Goal: Task Accomplishment & Management: Manage account settings

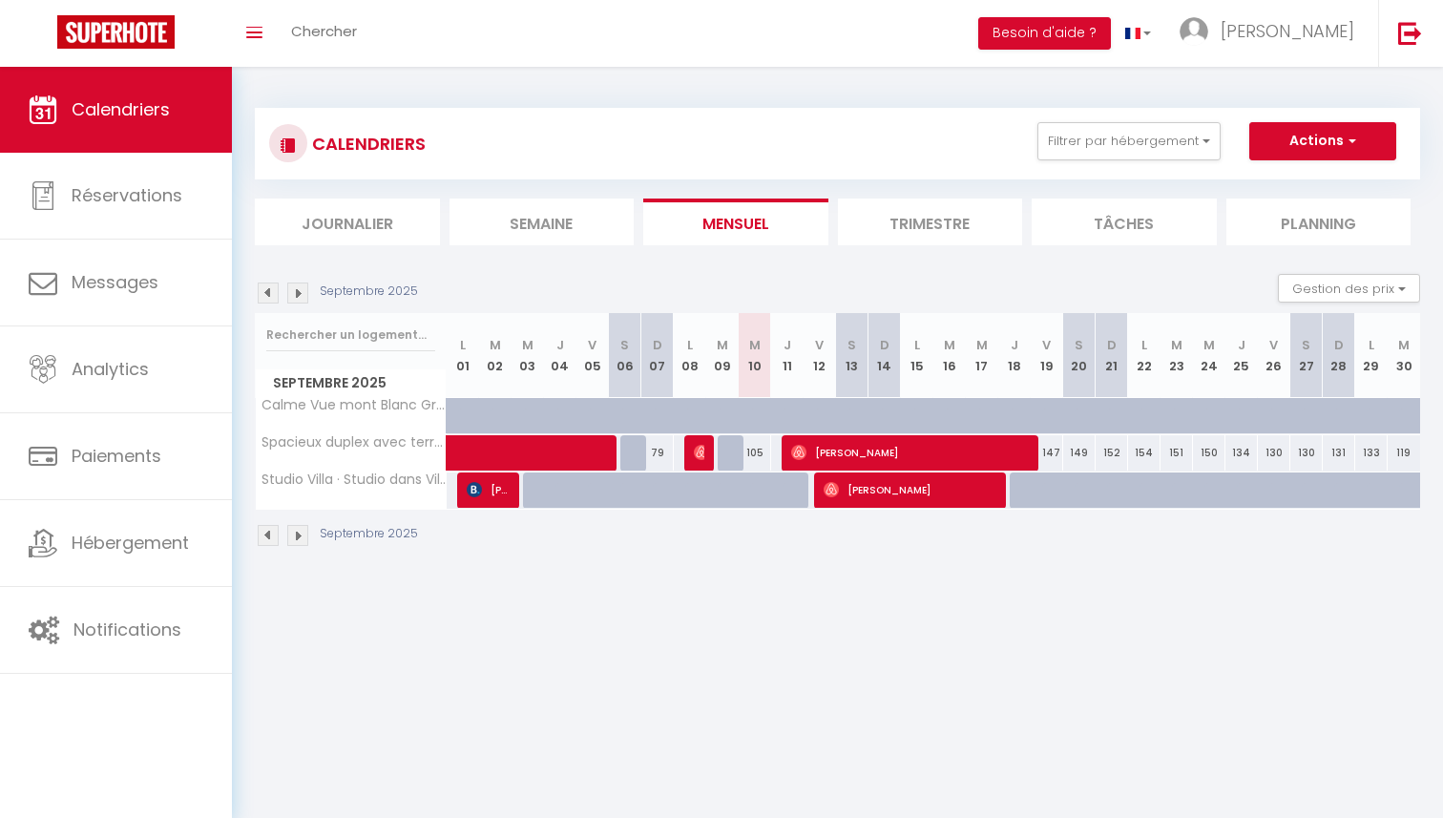
click at [305, 536] on img at bounding box center [297, 535] width 21 height 21
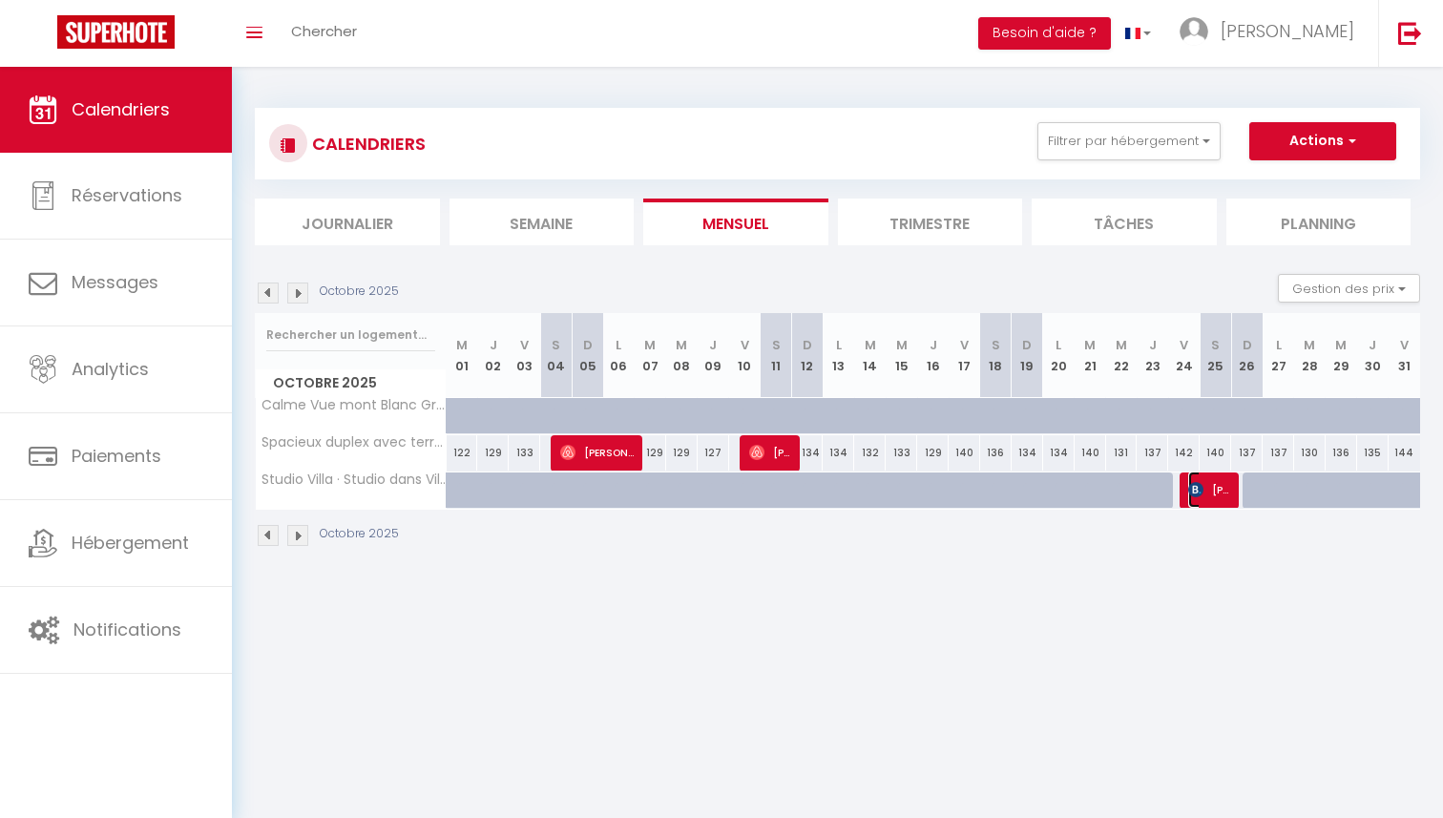
click at [1209, 499] on span "[PERSON_NAME]" at bounding box center [1209, 490] width 42 height 36
select select "OK"
select select "KO"
select select "0"
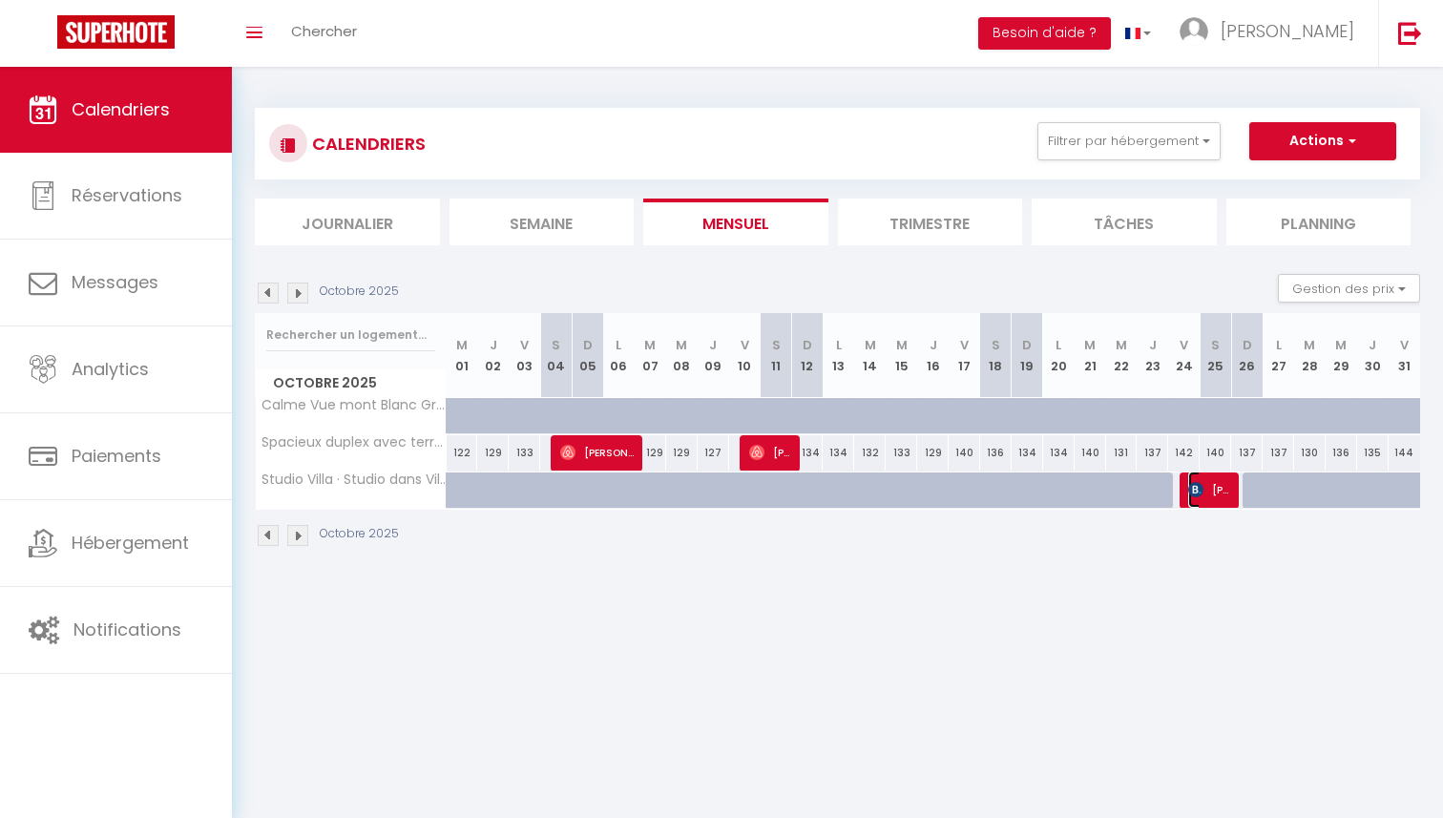
select select "1"
select select
select select "51004"
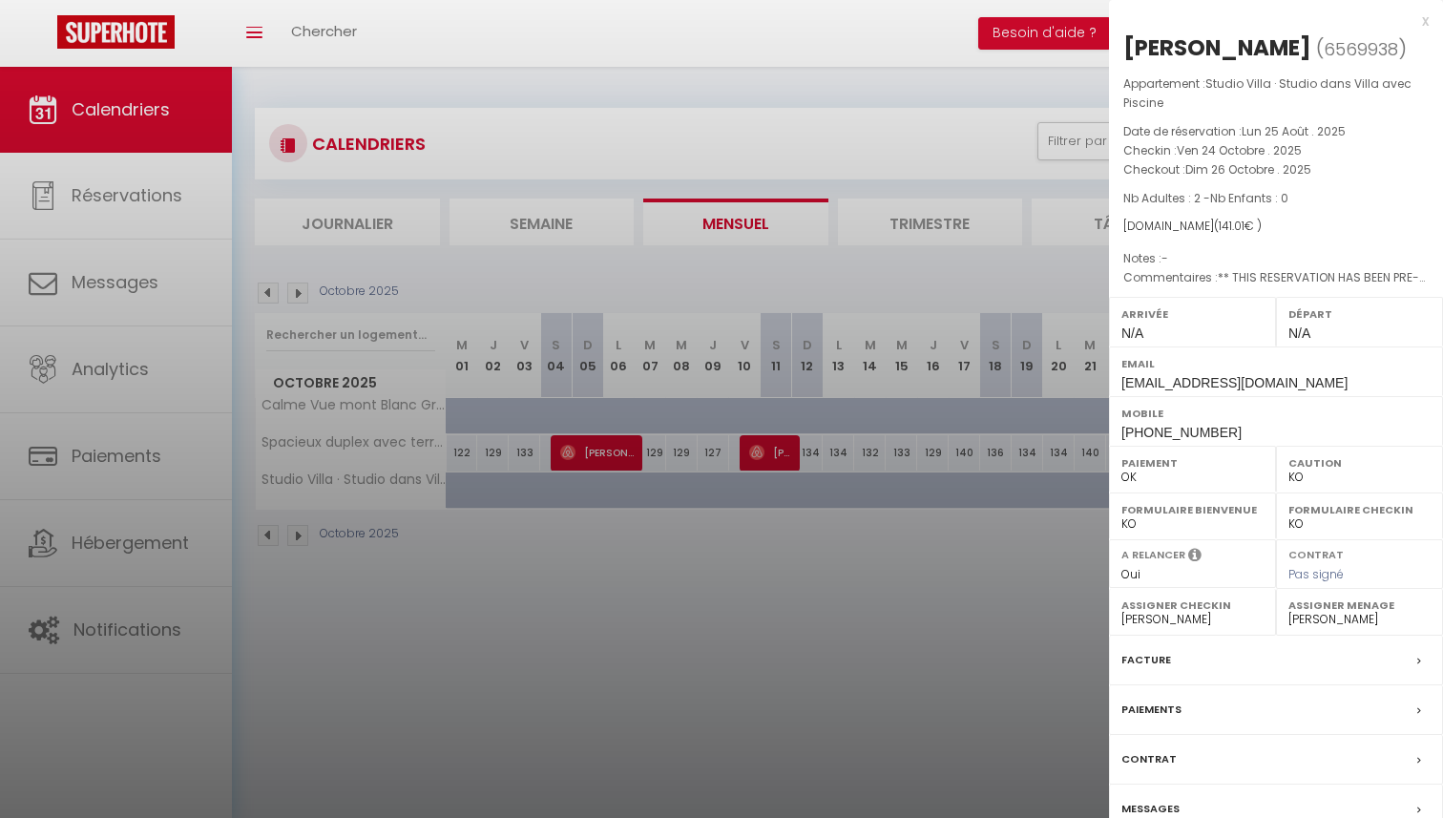
scroll to position [67, 0]
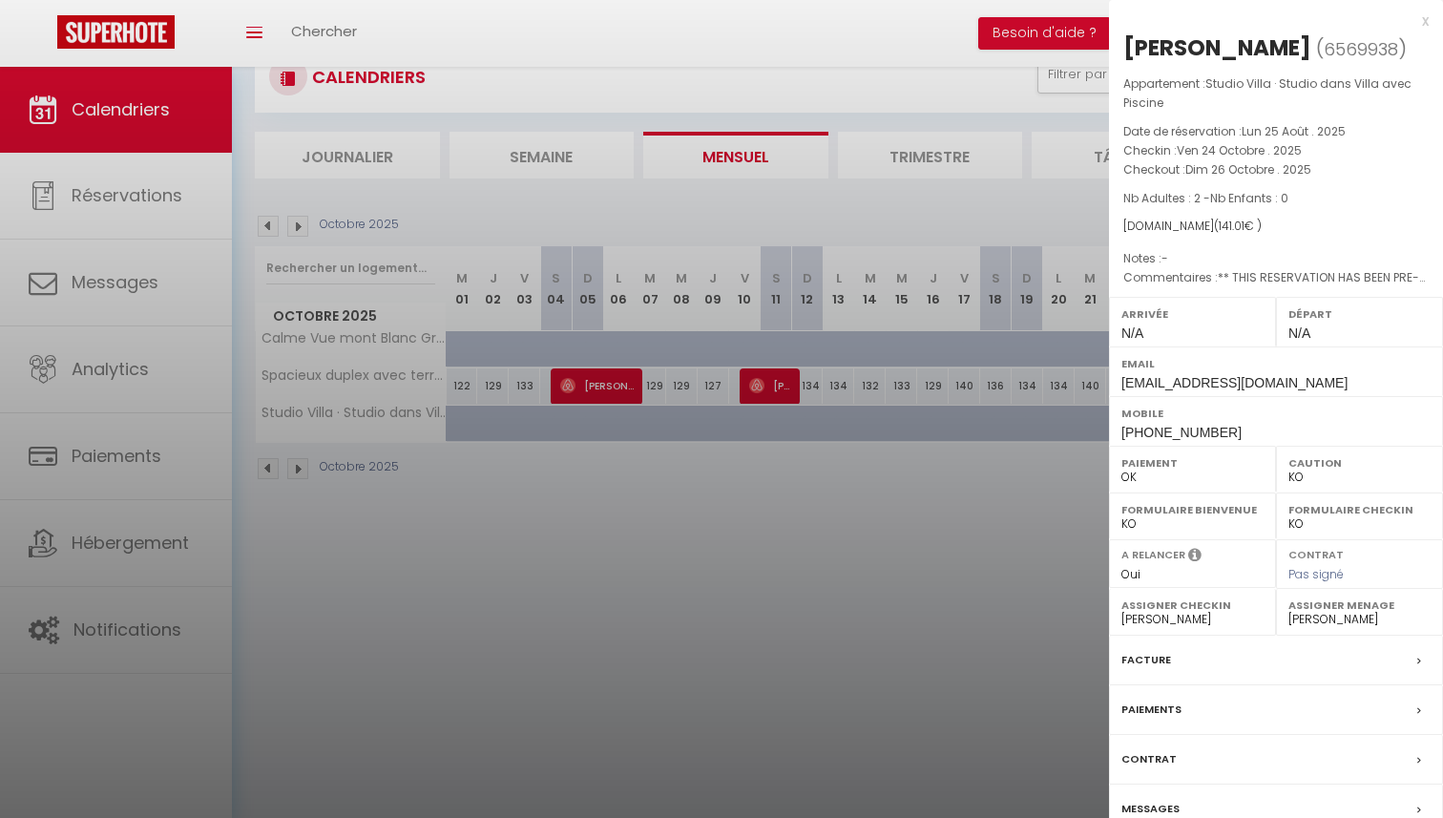
click at [1219, 230] on span "141.01" at bounding box center [1232, 226] width 26 height 16
click at [1252, 235] on div "[DOMAIN_NAME] ( 141.01 € )" at bounding box center [1276, 227] width 305 height 18
click at [1189, 200] on span "Nb Adultes : 2 - Nb Enfants : 0" at bounding box center [1206, 198] width 165 height 16
drag, startPoint x: 1189, startPoint y: 200, endPoint x: 1206, endPoint y: 200, distance: 16.2
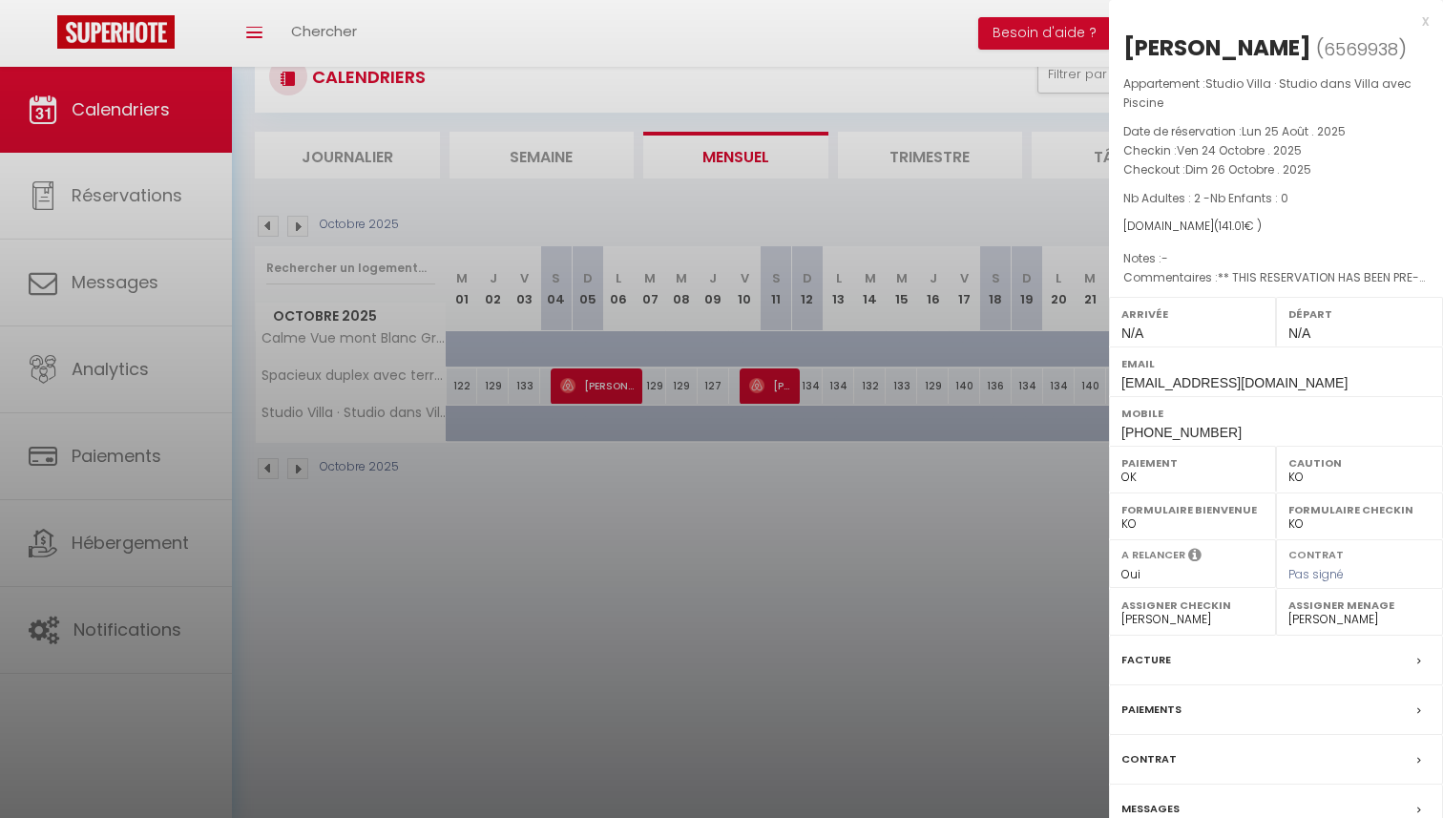
click at [1206, 200] on span "Nb Adultes : 2 - Nb Enfants : 0" at bounding box center [1206, 198] width 165 height 16
click at [1198, 201] on span "Nb Adultes : 2 - Nb Enfants : 0" at bounding box center [1206, 198] width 165 height 16
click at [1190, 203] on span "Nb Adultes : 2 - Nb Enfants : 0" at bounding box center [1206, 198] width 165 height 16
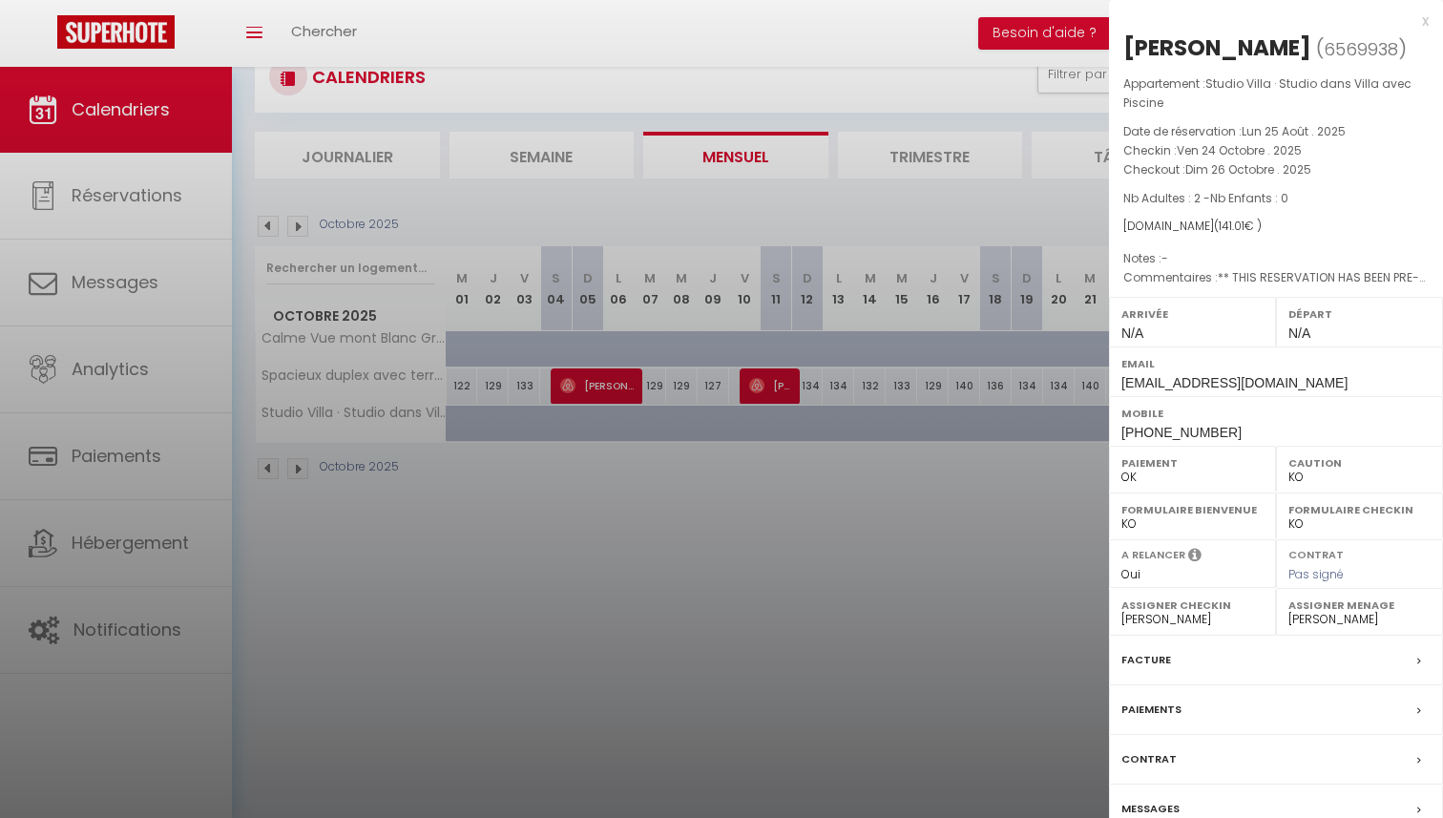
click at [1220, 228] on span "141.01" at bounding box center [1232, 226] width 26 height 16
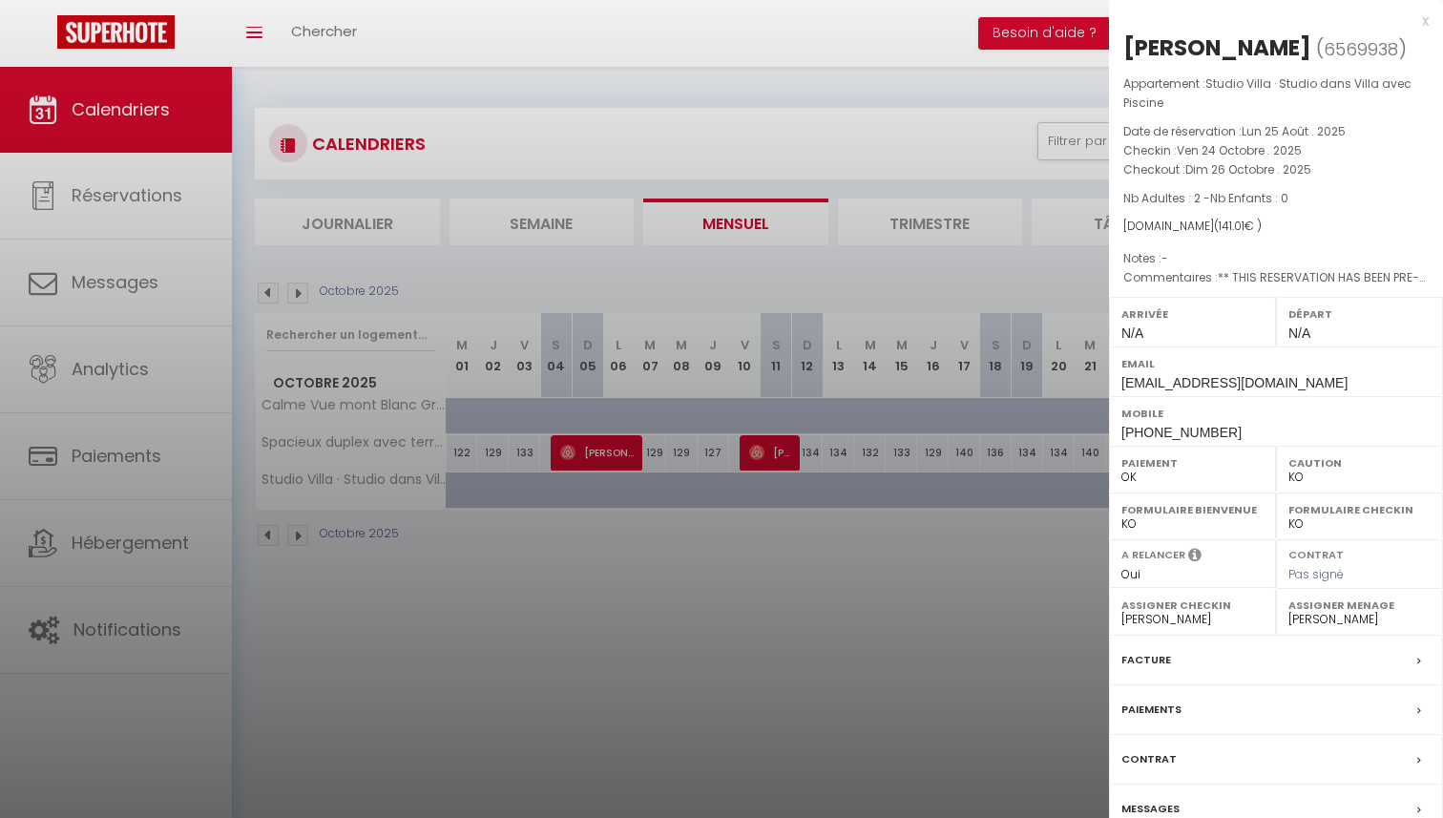
click at [1026, 611] on div at bounding box center [721, 409] width 1443 height 818
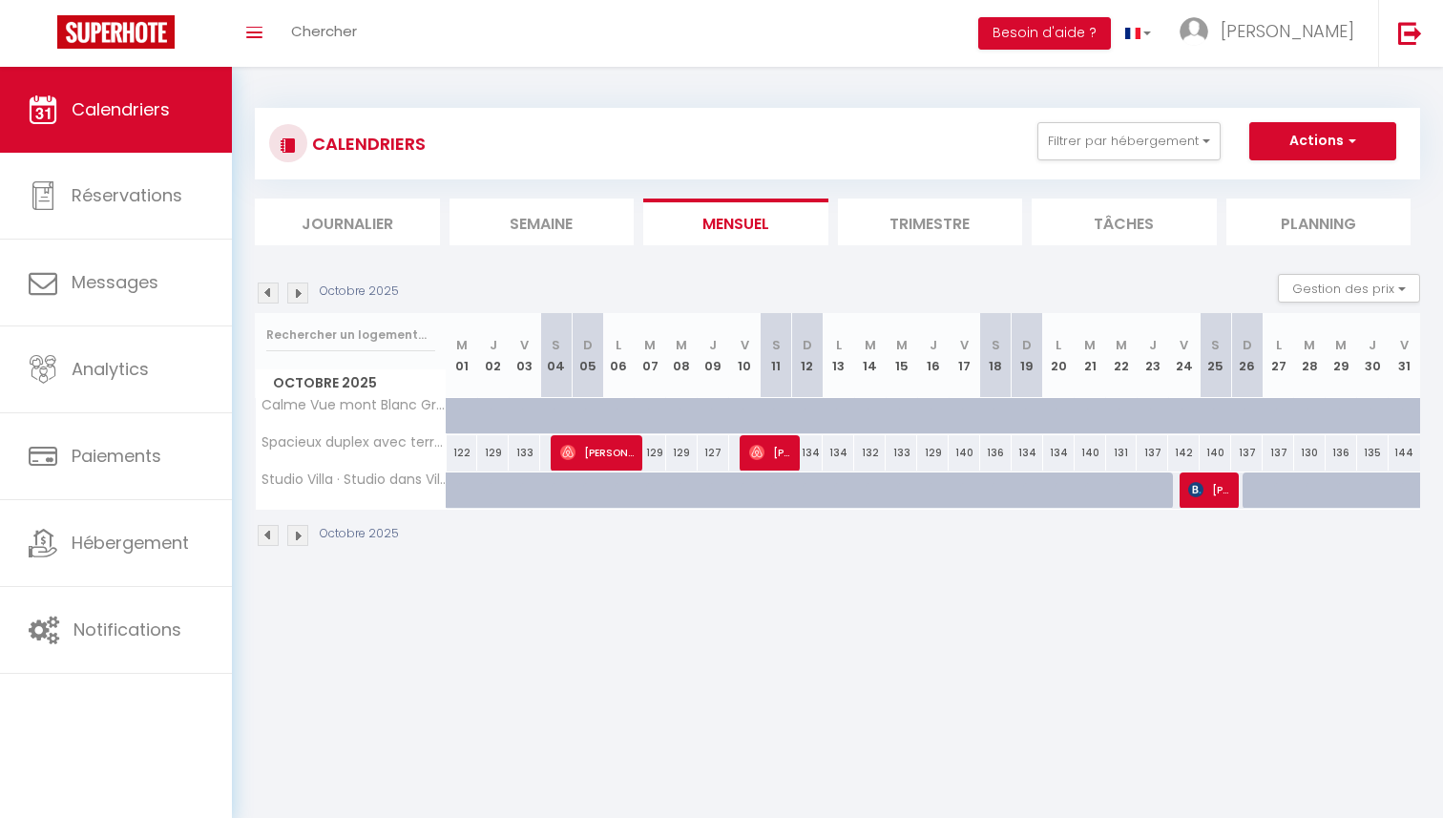
click at [294, 289] on img at bounding box center [297, 293] width 21 height 21
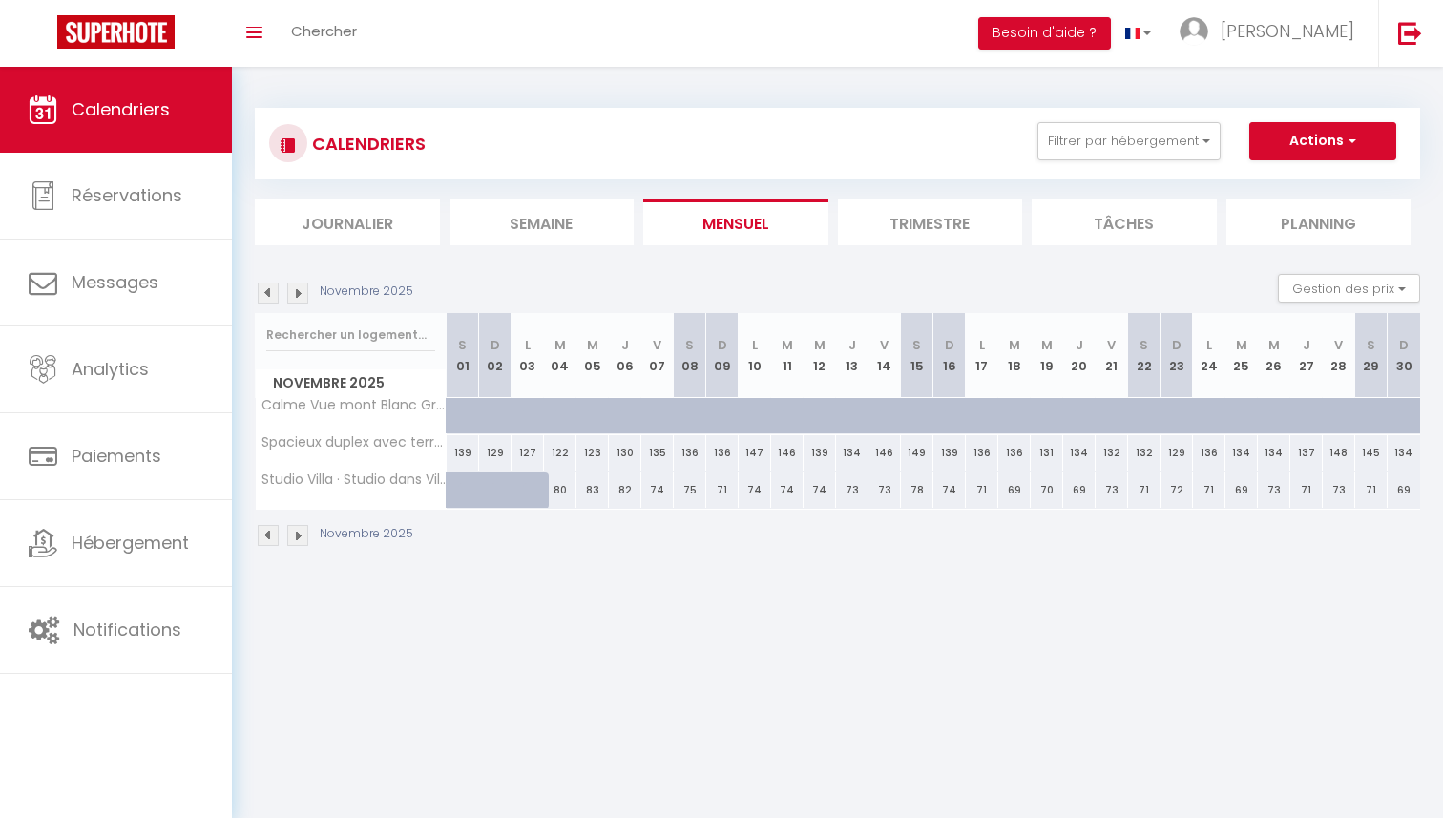
click at [265, 297] on img at bounding box center [268, 293] width 21 height 21
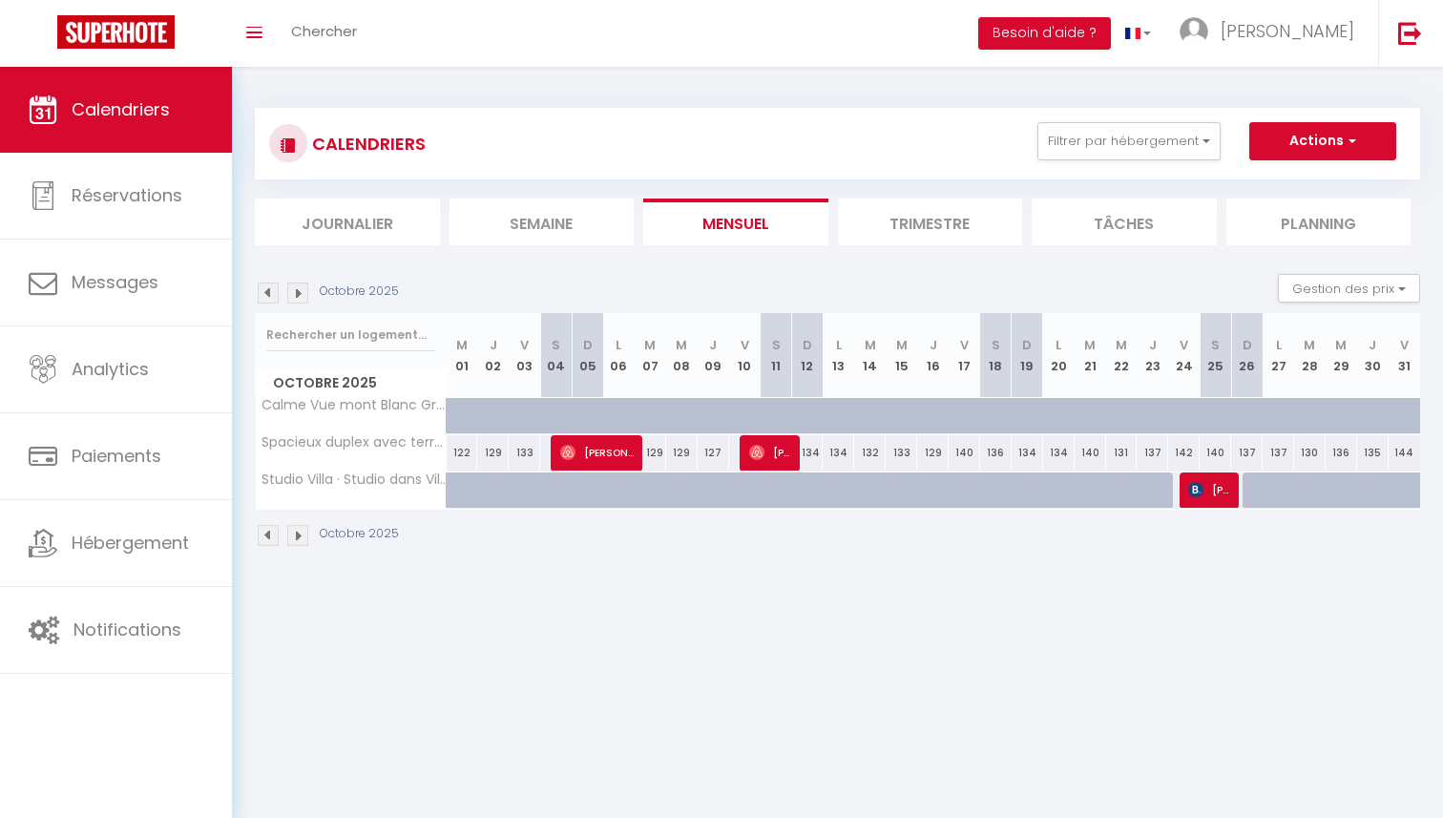
click at [262, 292] on img at bounding box center [268, 293] width 21 height 21
select select "KO"
select select "0"
select select "51004"
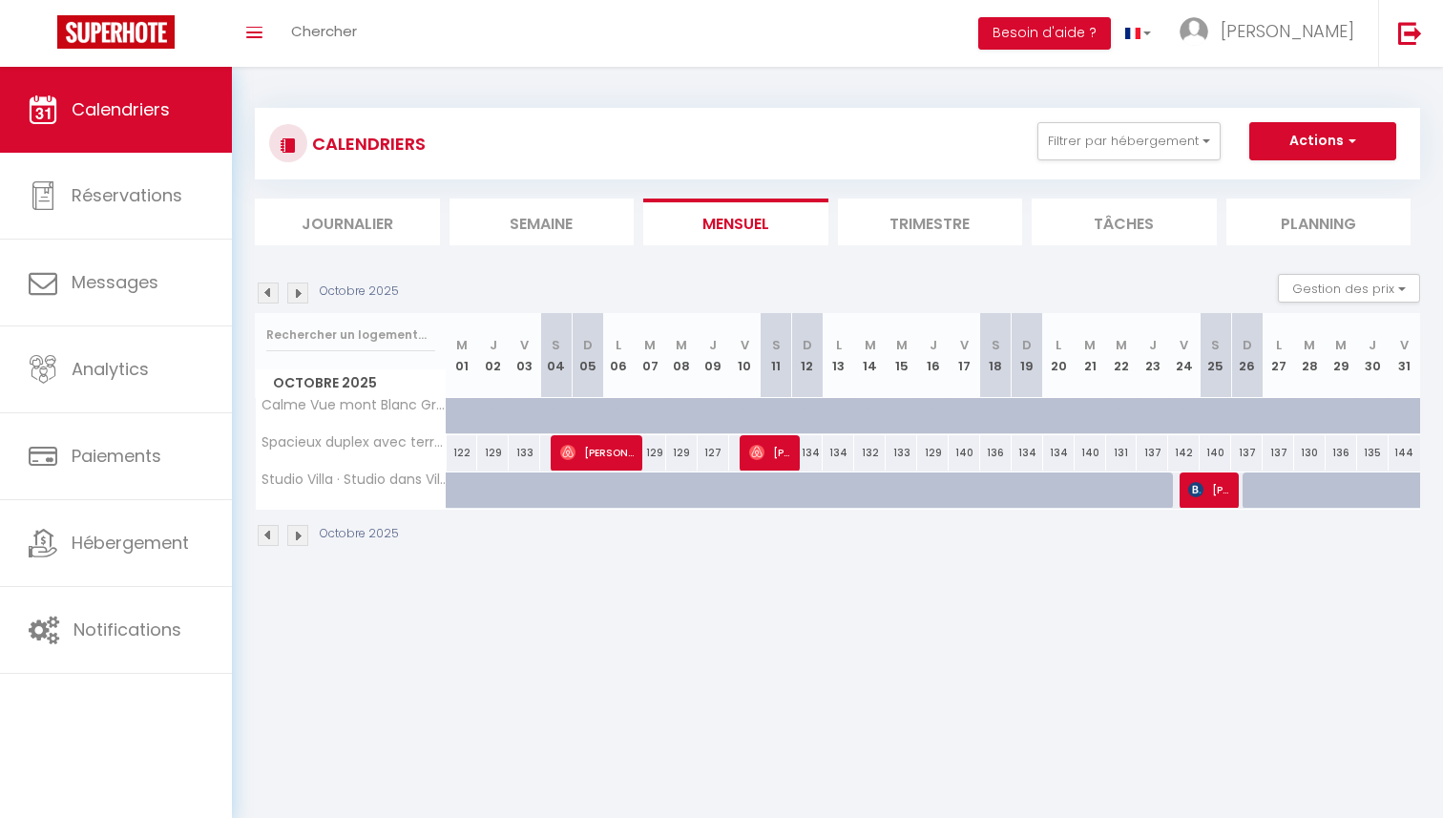
select select "51004"
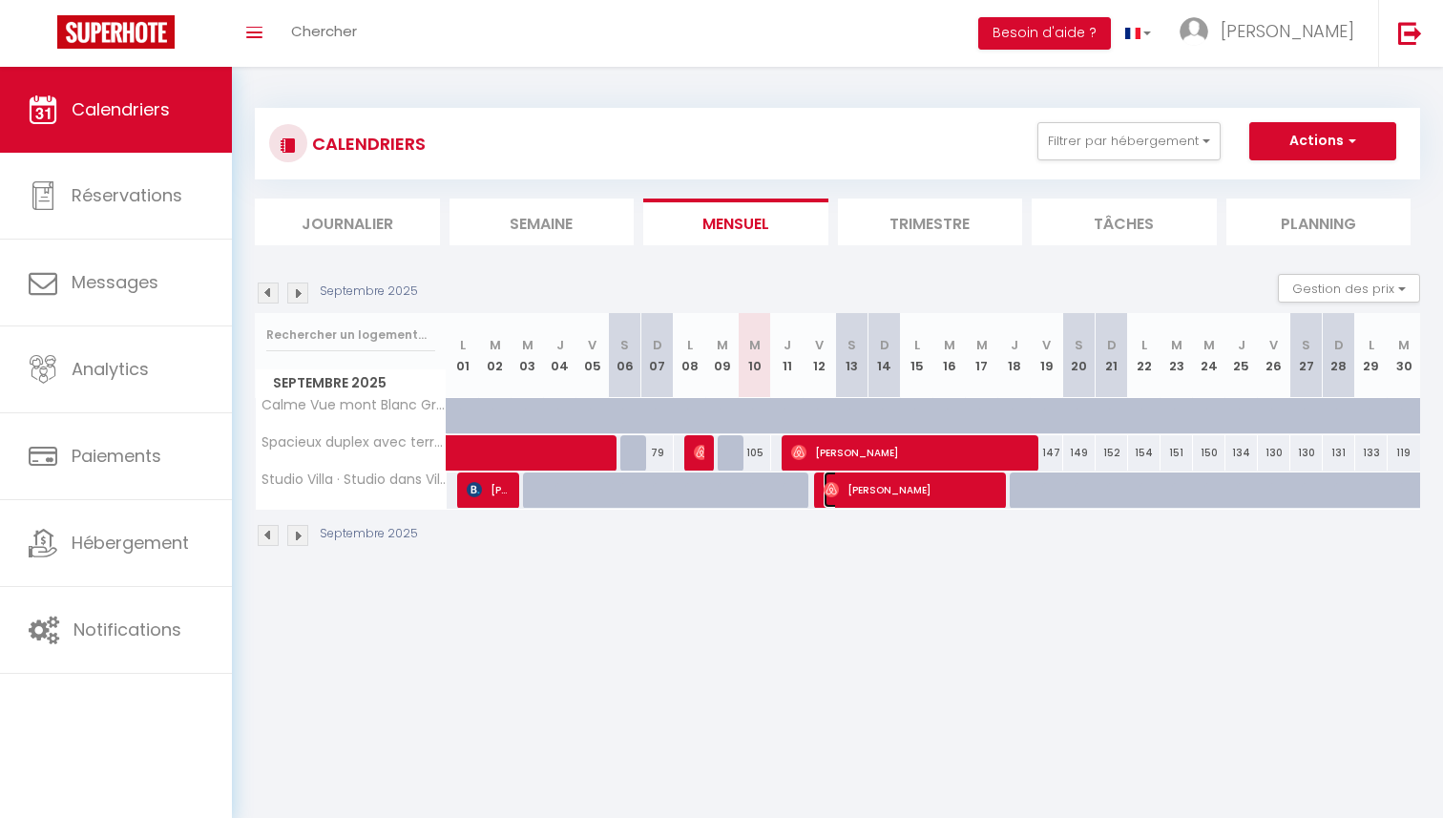
click at [867, 506] on span "[PERSON_NAME]" at bounding box center [910, 490] width 173 height 36
select select "OK"
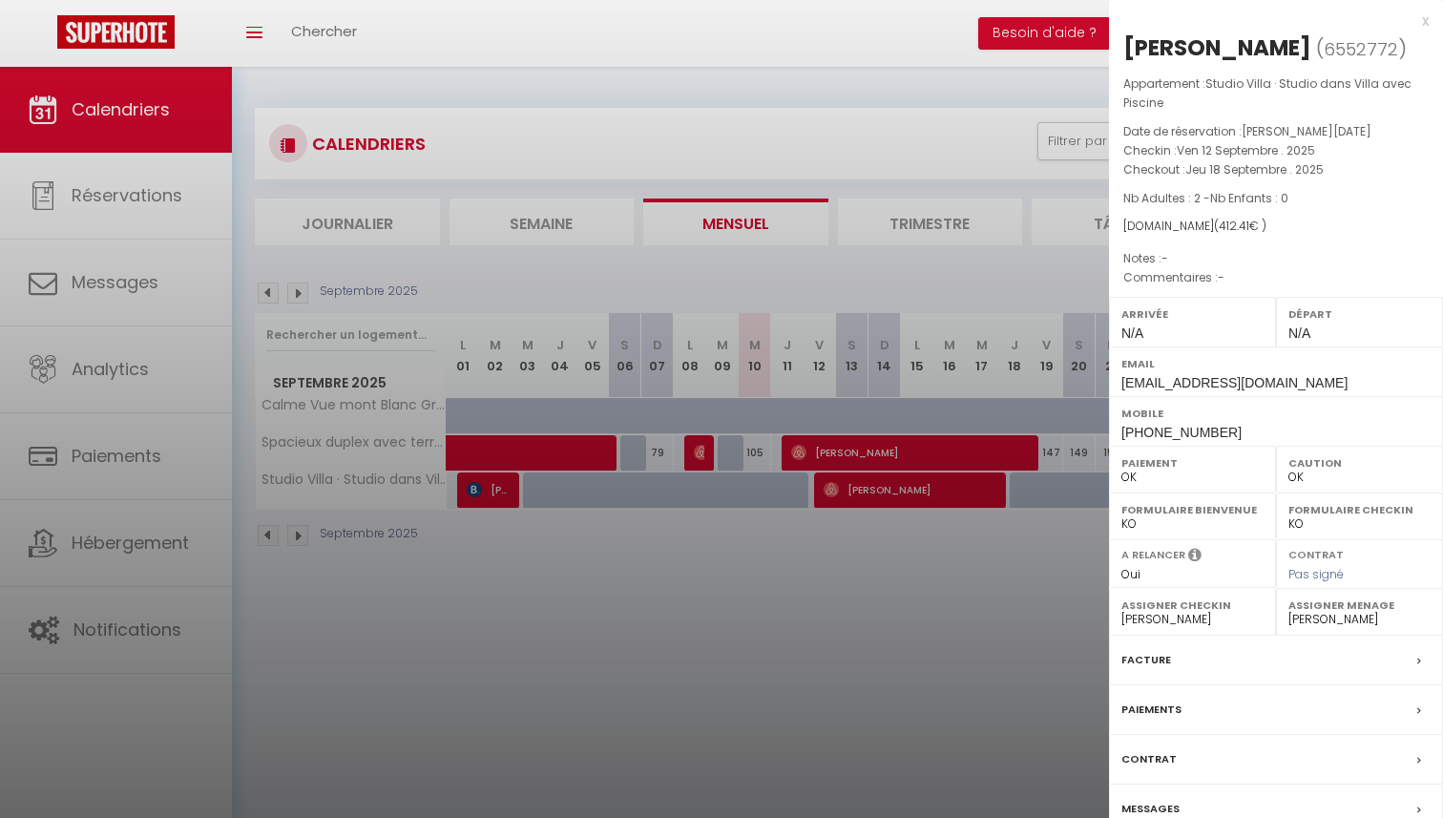
click at [1419, 24] on div "x" at bounding box center [1269, 21] width 320 height 23
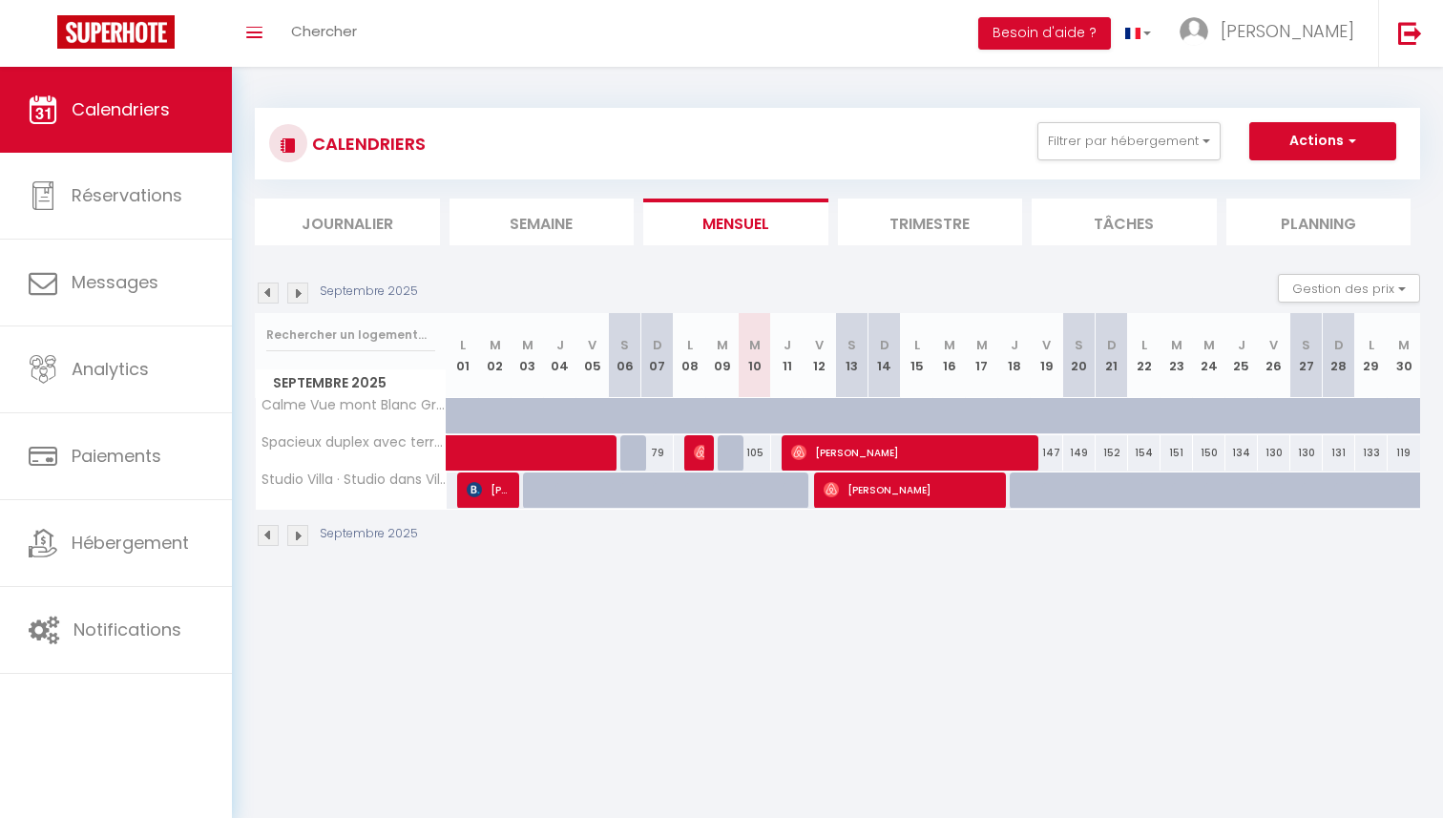
click at [304, 297] on img at bounding box center [297, 293] width 21 height 21
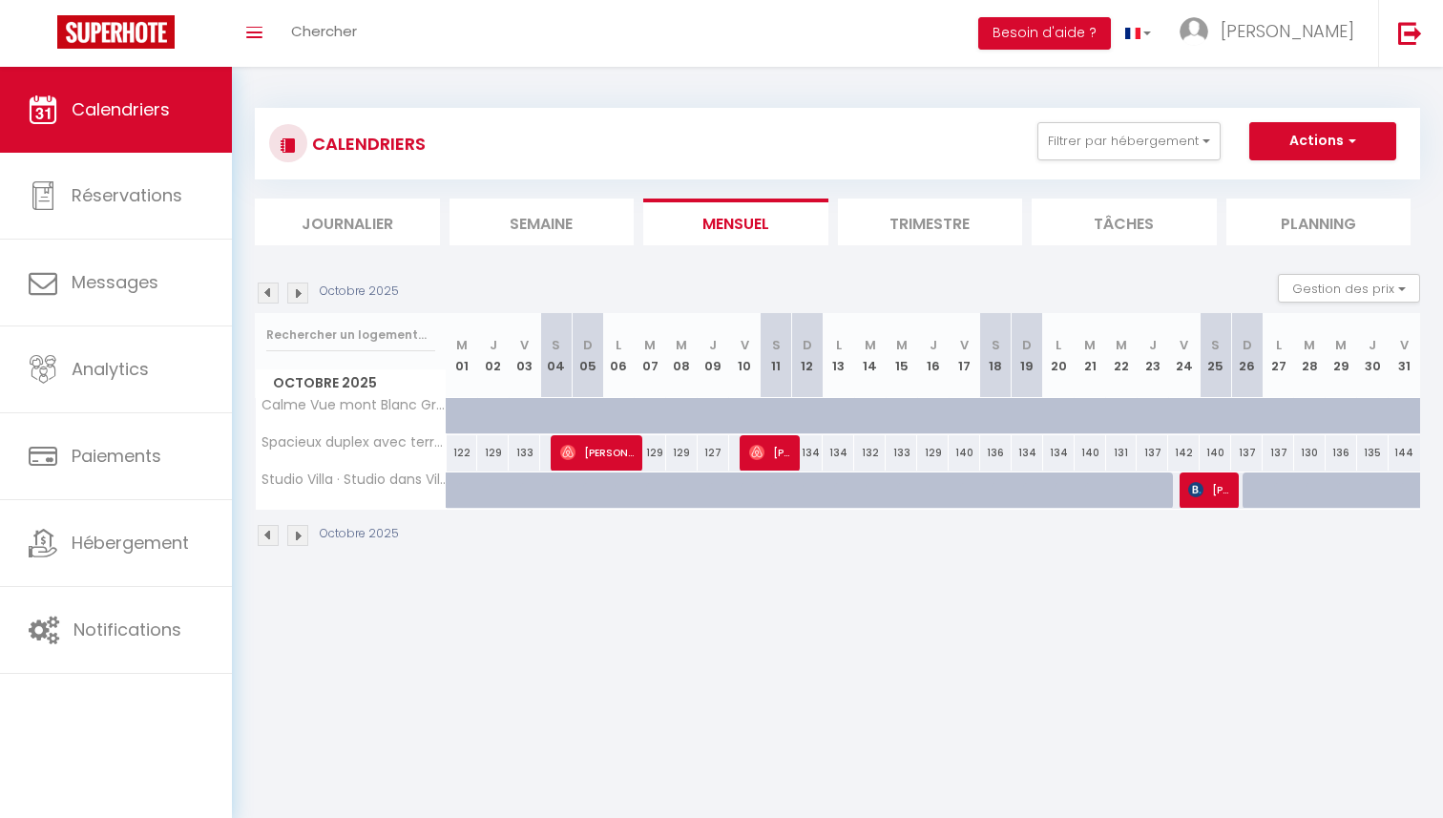
click at [265, 296] on img at bounding box center [268, 293] width 21 height 21
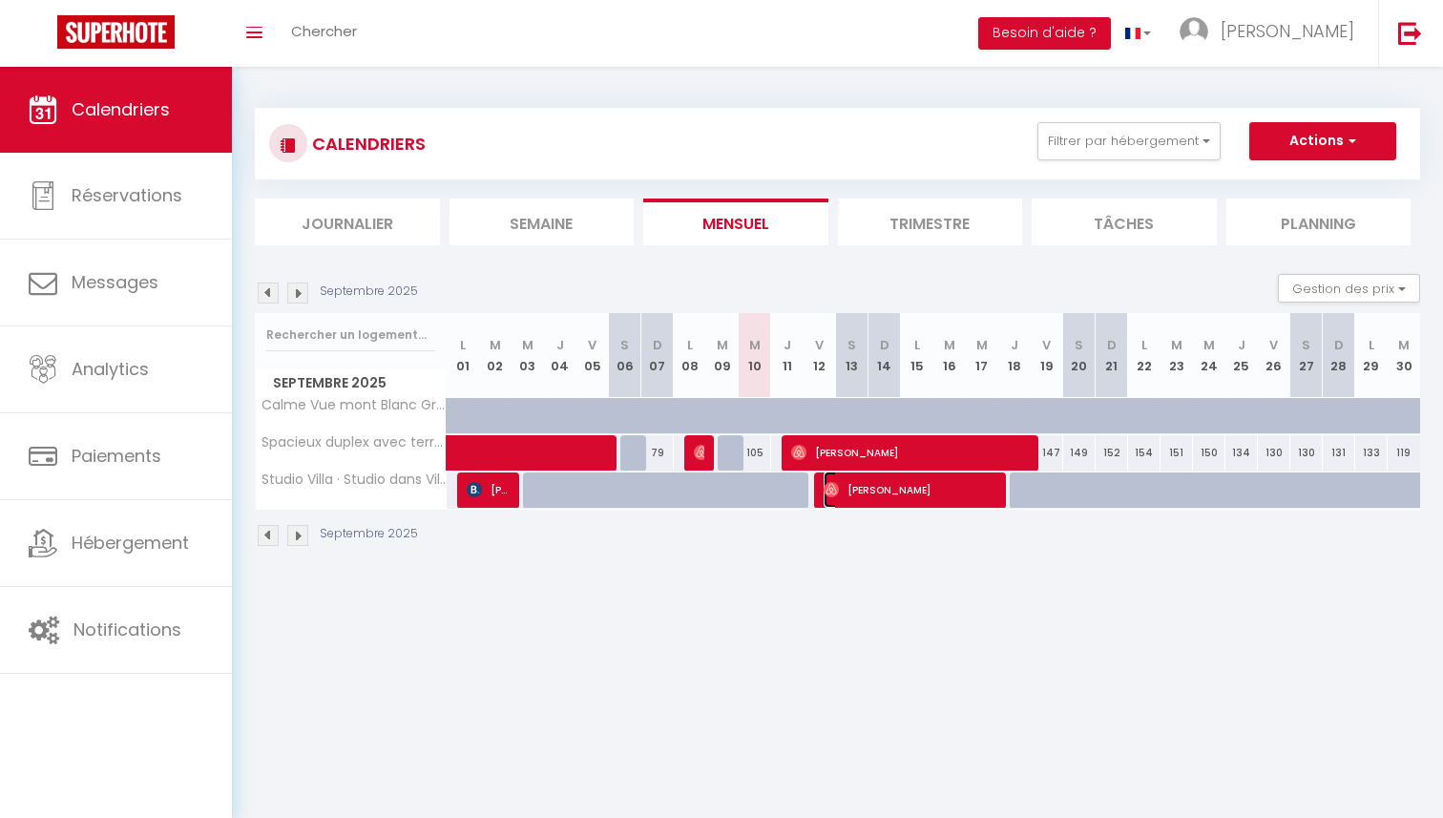
click at [872, 499] on span "[PERSON_NAME]" at bounding box center [910, 490] width 173 height 36
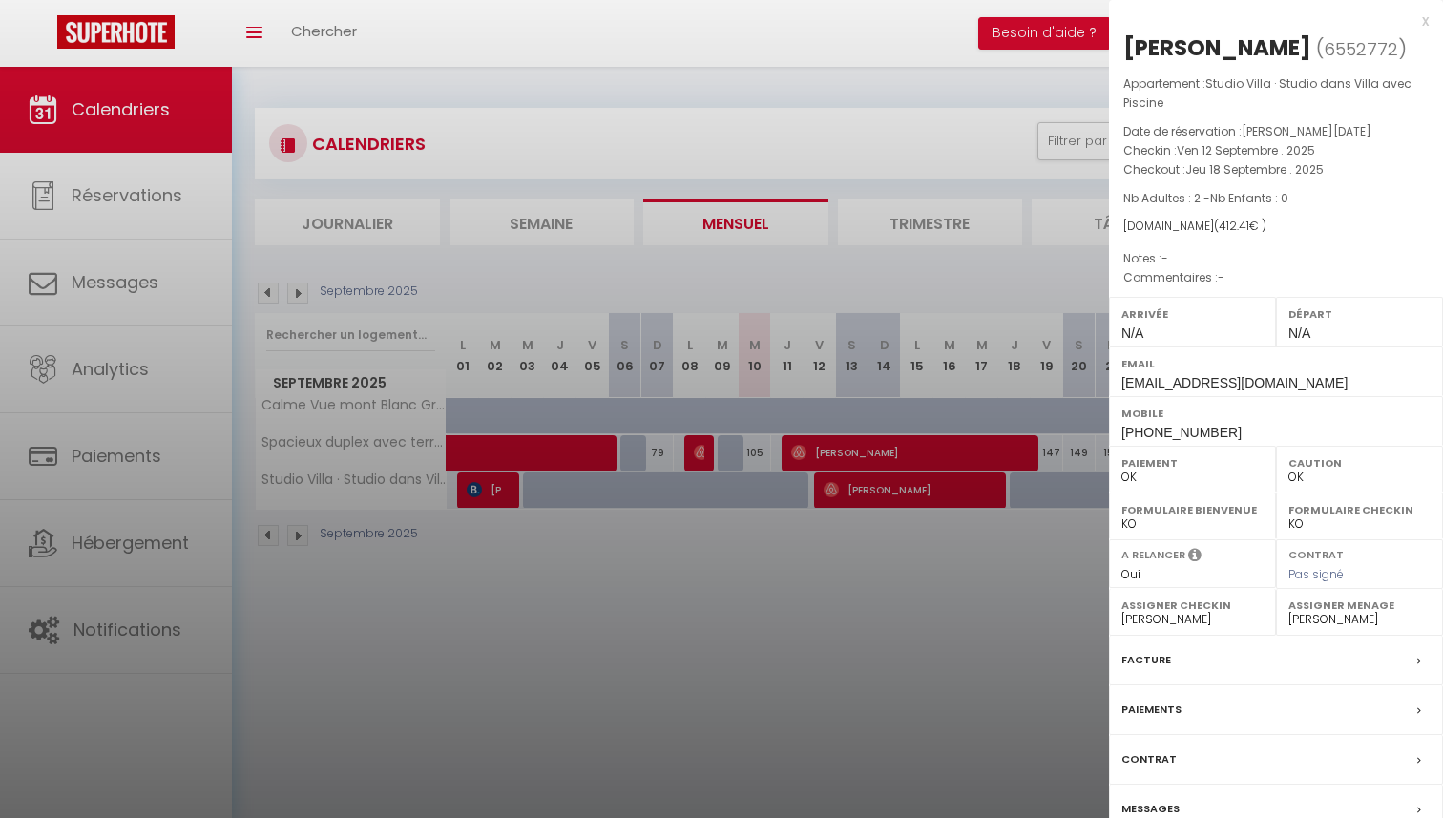
click at [832, 631] on div at bounding box center [721, 409] width 1443 height 818
